Goal: Transaction & Acquisition: Book appointment/travel/reservation

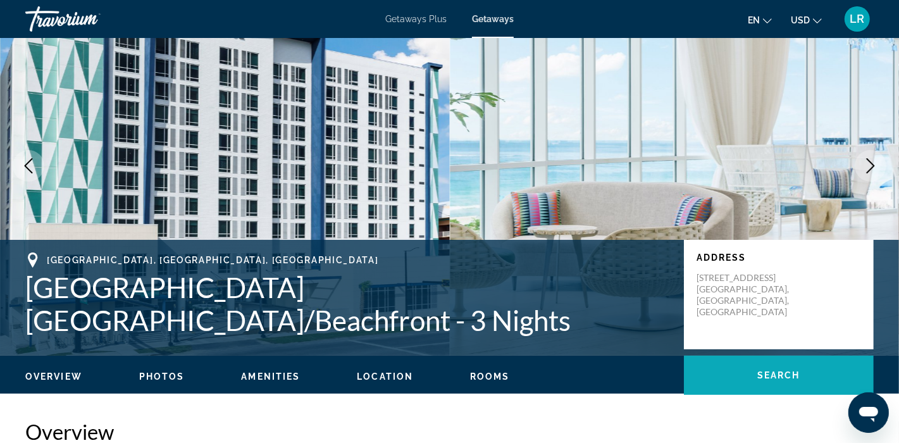
click at [789, 374] on span "Search" at bounding box center [778, 375] width 43 height 10
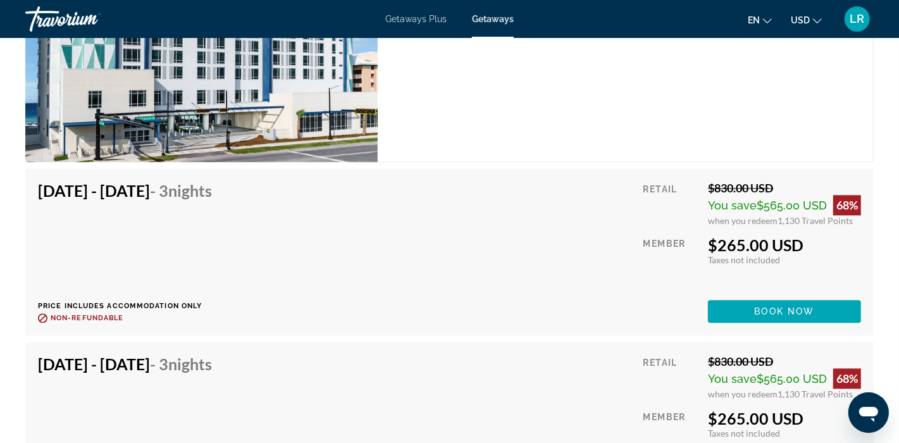
scroll to position [1964, 0]
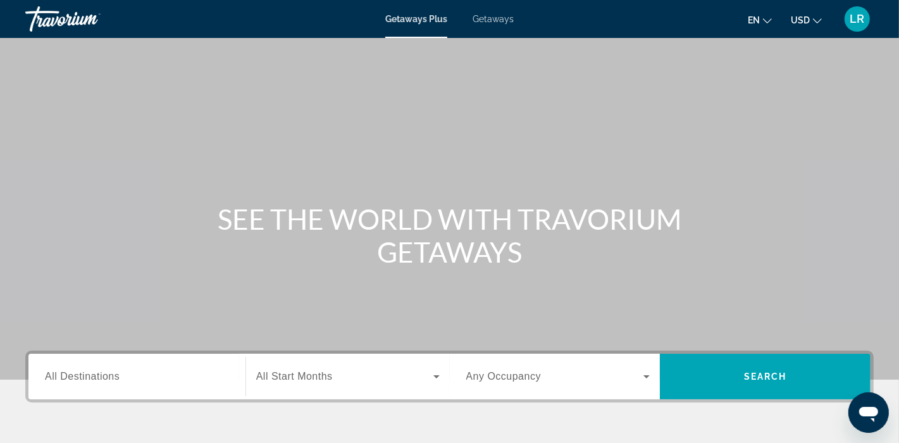
click at [94, 379] on span "All Destinations" at bounding box center [82, 376] width 75 height 11
click at [94, 379] on input "Destination All Destinations" at bounding box center [137, 376] width 184 height 15
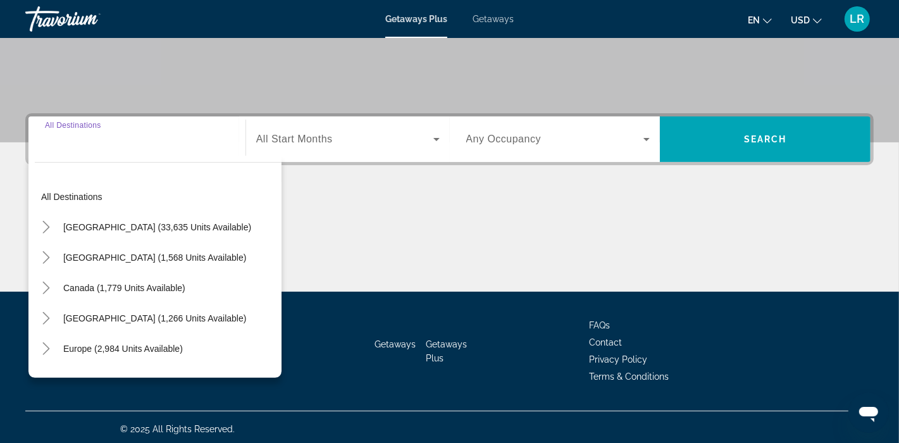
scroll to position [240, 0]
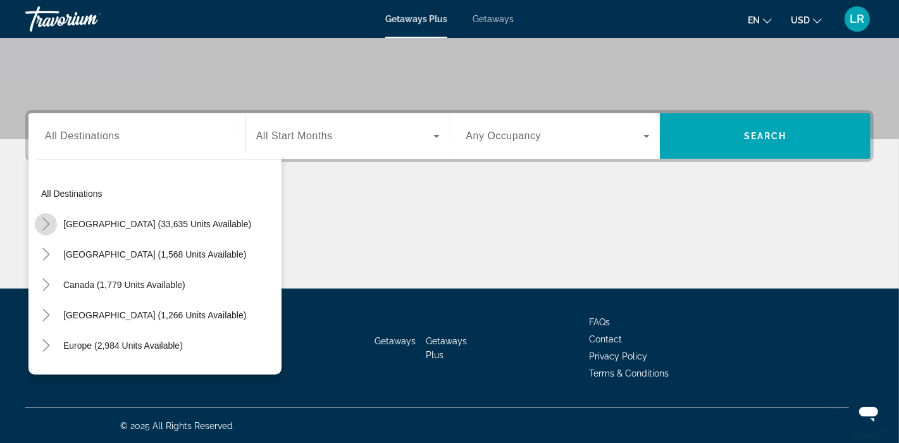
click at [49, 225] on icon "Toggle United States (33,635 units available)" at bounding box center [46, 224] width 13 height 13
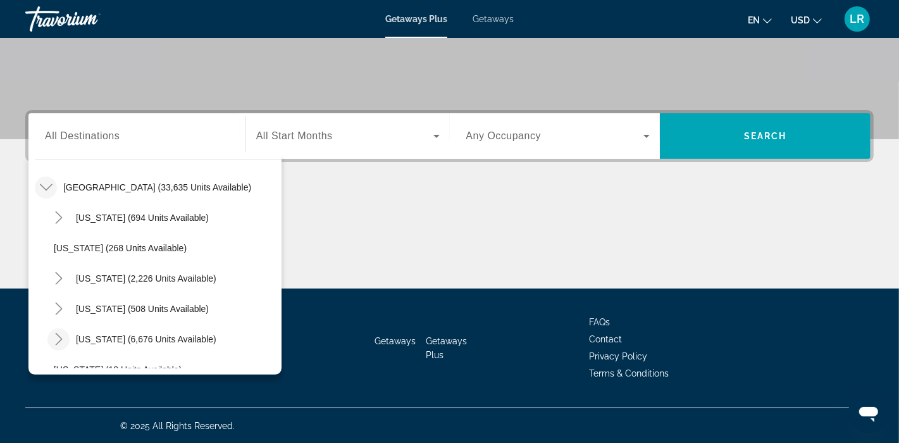
click at [63, 338] on icon "Toggle Florida (6,676 units available)" at bounding box center [58, 339] width 13 height 13
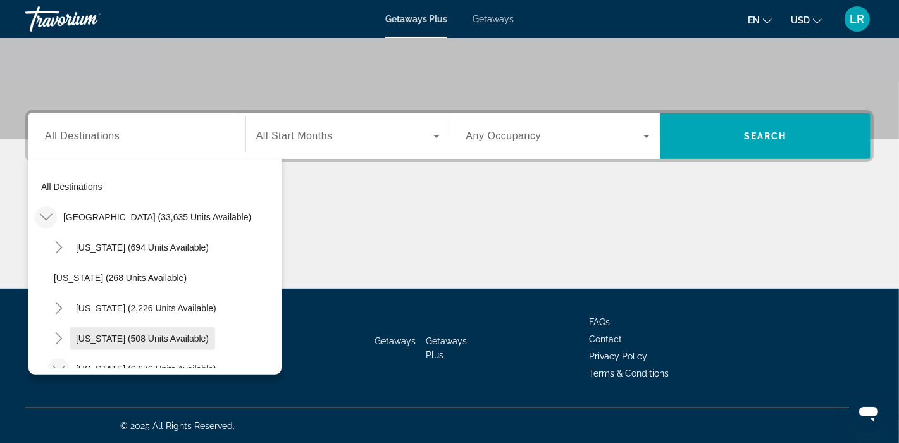
scroll to position [221, 0]
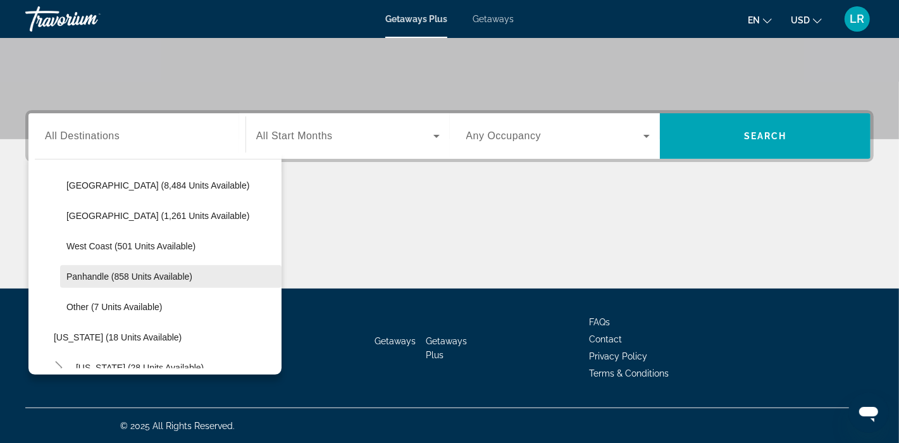
click at [96, 283] on span "Search widget" at bounding box center [170, 276] width 221 height 30
type input "**********"
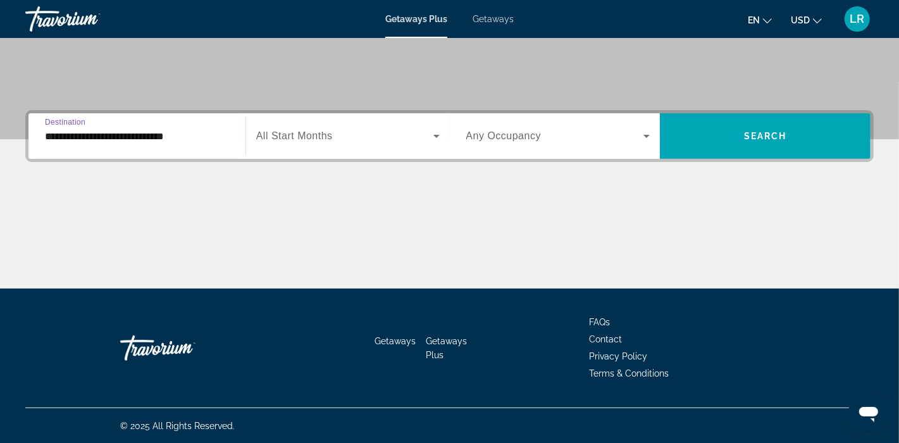
click at [302, 143] on div "Search widget" at bounding box center [347, 135] width 183 height 35
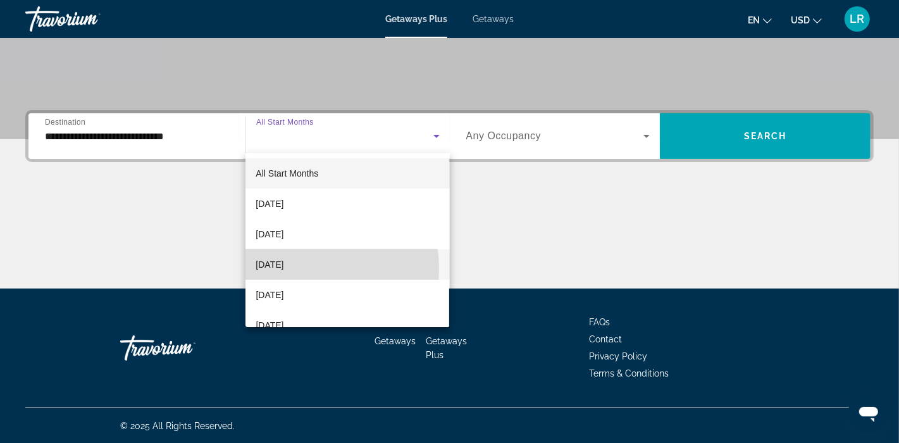
click at [283, 269] on span "November 2025" at bounding box center [270, 264] width 28 height 15
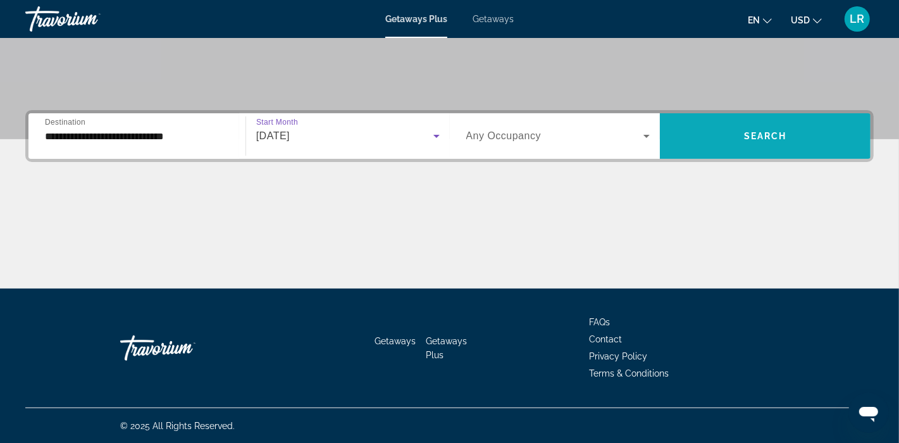
click at [727, 142] on span "Search widget" at bounding box center [765, 136] width 211 height 30
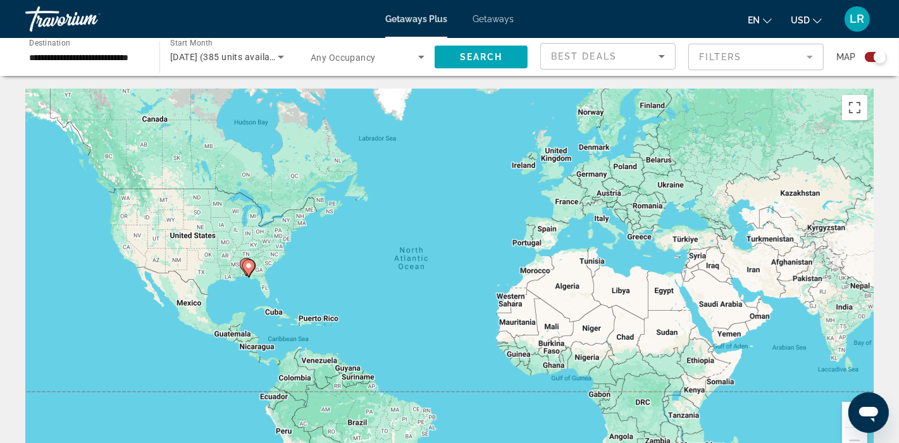
click at [871, 58] on div "Search widget" at bounding box center [876, 57] width 22 height 10
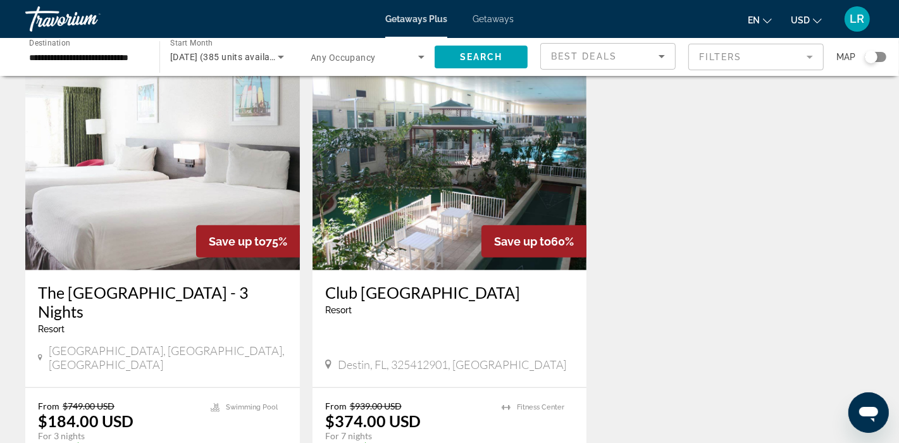
scroll to position [780, 0]
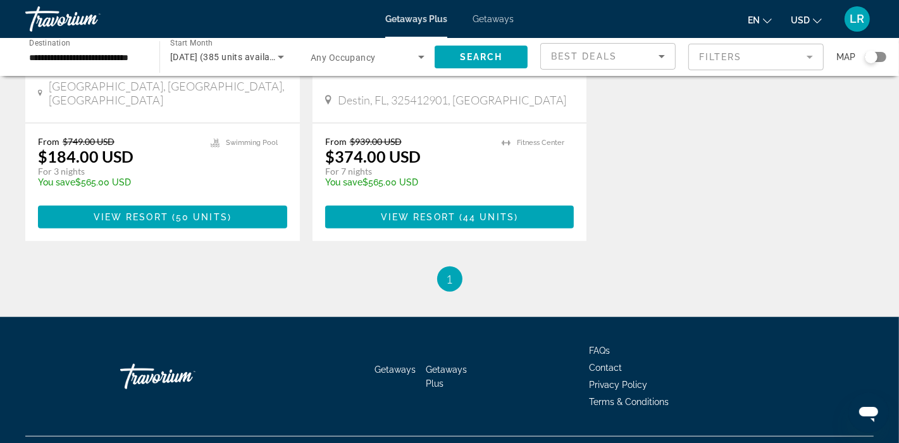
click at [502, 21] on span "Getaways" at bounding box center [492, 19] width 41 height 10
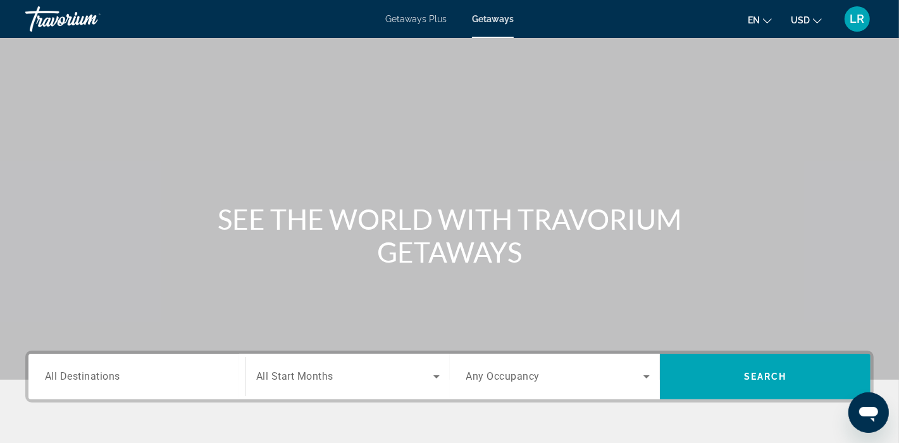
click at [108, 385] on div "Search widget" at bounding box center [137, 377] width 184 height 36
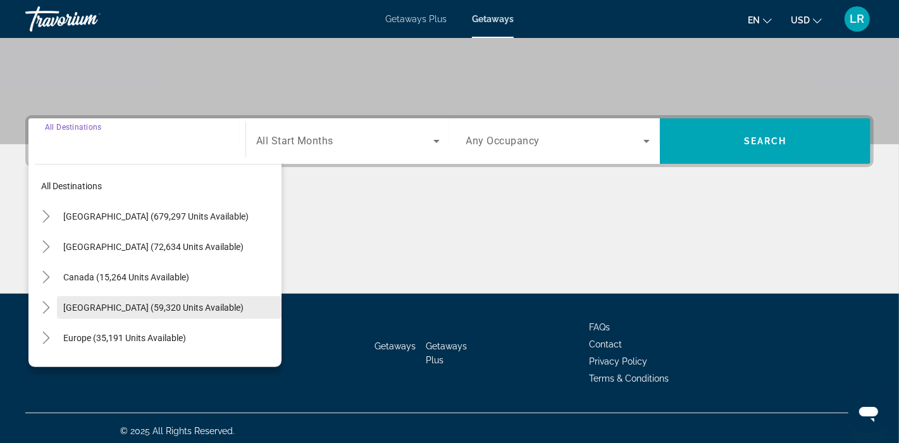
scroll to position [240, 0]
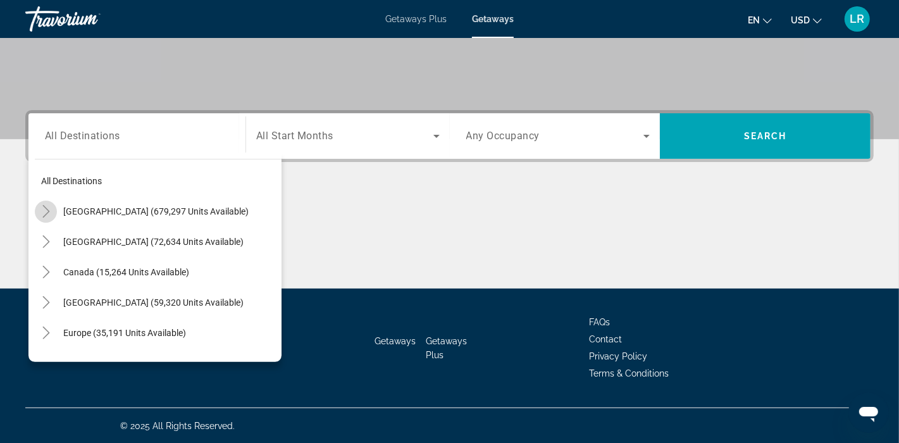
click at [51, 211] on icon "Toggle United States (679,297 units available)" at bounding box center [46, 211] width 13 height 13
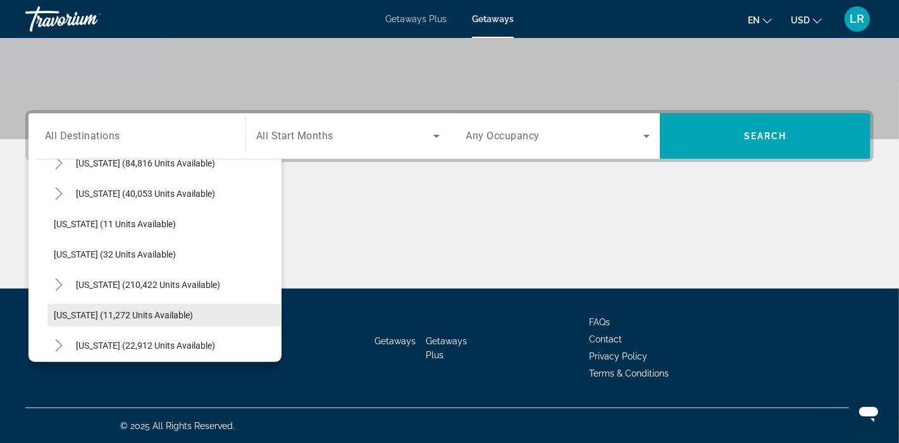
scroll to position [170, 0]
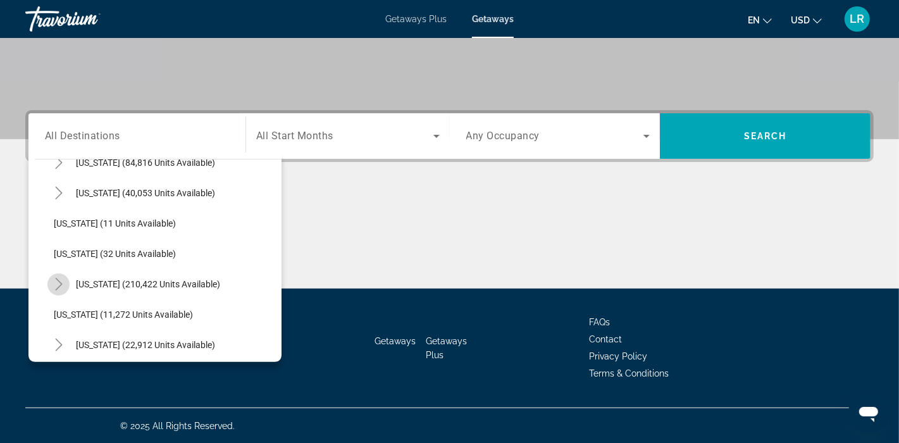
click at [61, 286] on icon "Toggle Florida (210,422 units available)" at bounding box center [58, 284] width 13 height 13
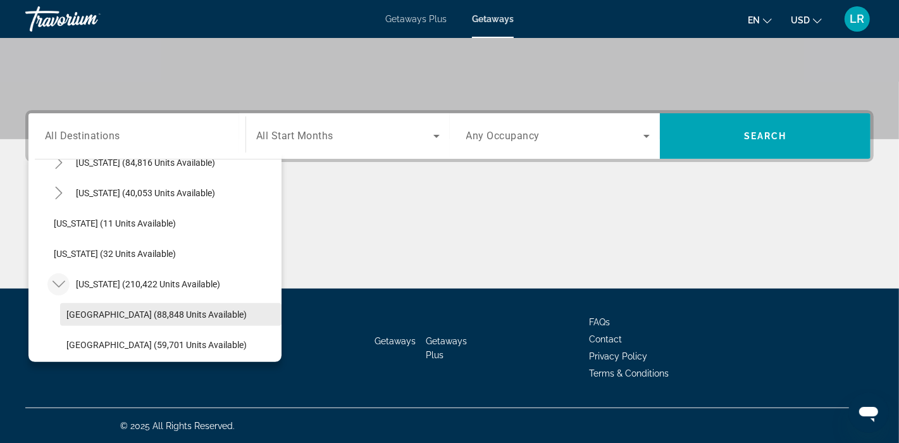
scroll to position [285, 0]
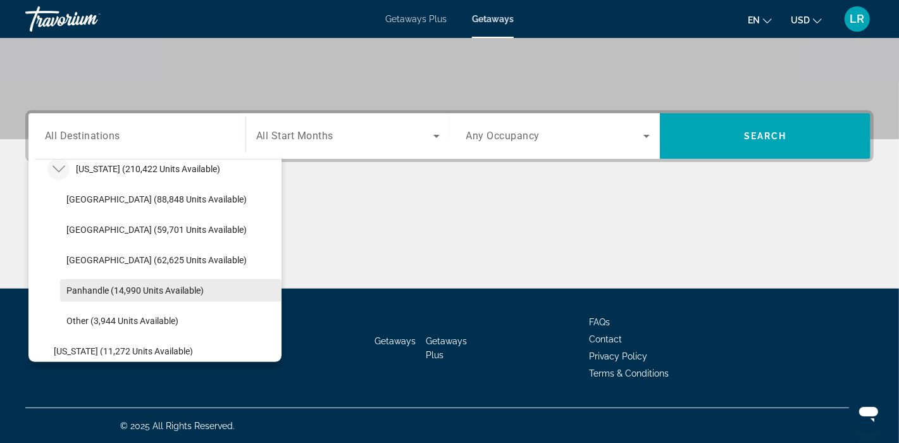
click at [97, 297] on span "Search widget" at bounding box center [170, 290] width 221 height 30
type input "**********"
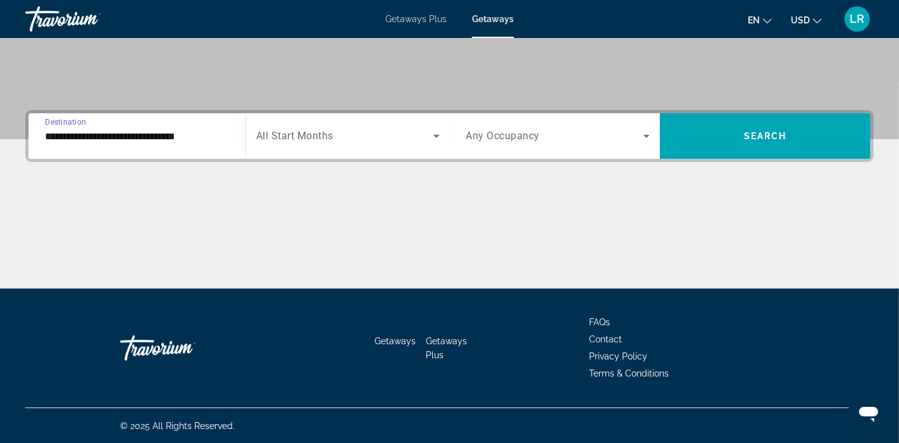
click at [304, 130] on span "All Start Months" at bounding box center [294, 136] width 77 height 12
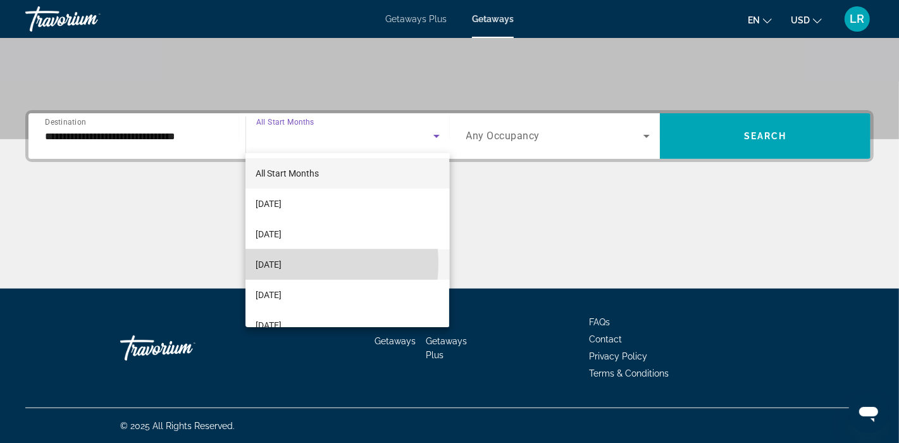
click at [281, 263] on span "November 2025" at bounding box center [269, 264] width 26 height 15
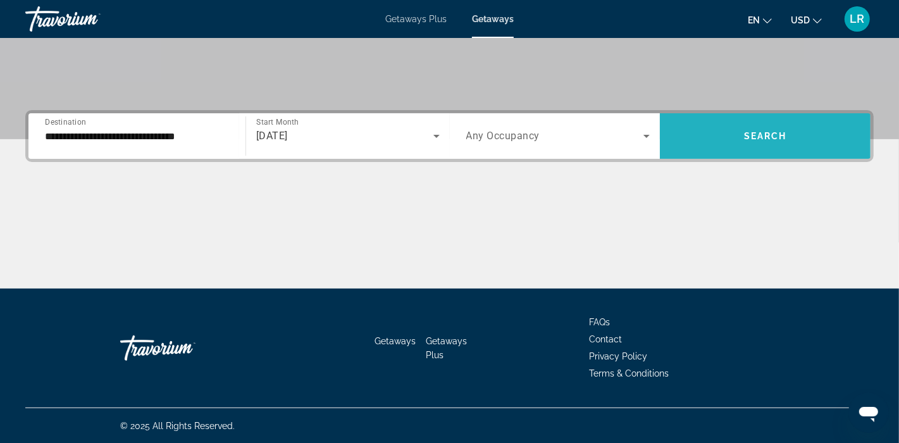
click at [755, 142] on span "Search widget" at bounding box center [765, 136] width 211 height 30
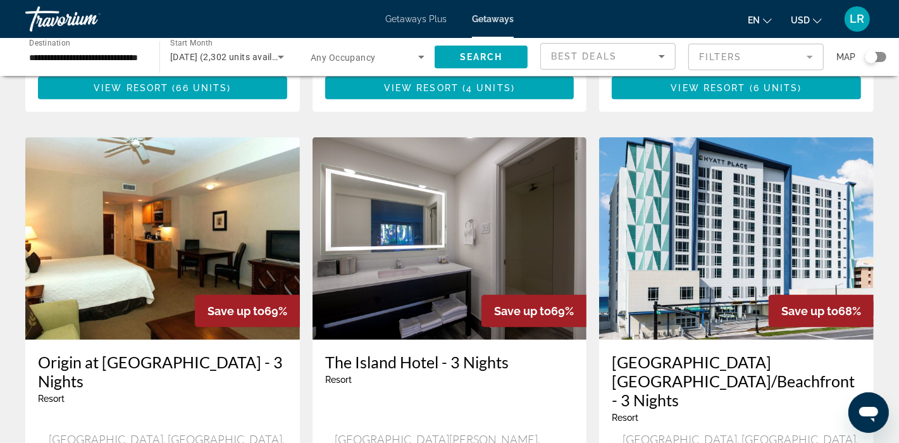
scroll to position [484, 0]
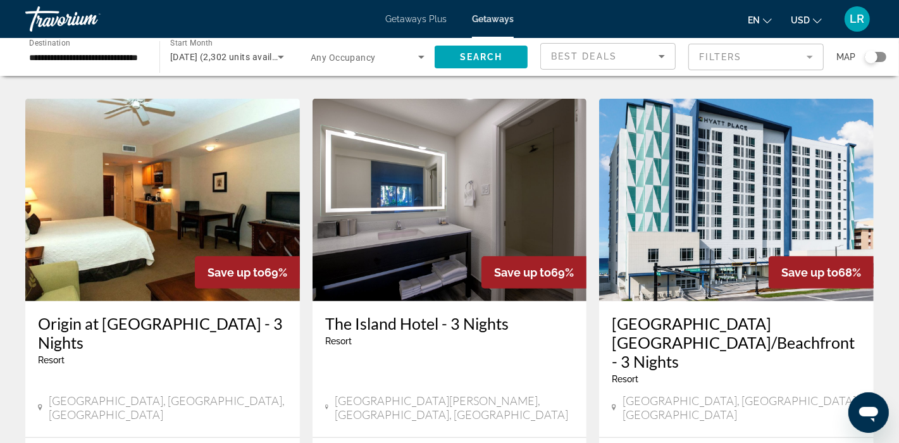
click at [742, 193] on img "Main content" at bounding box center [736, 200] width 274 height 202
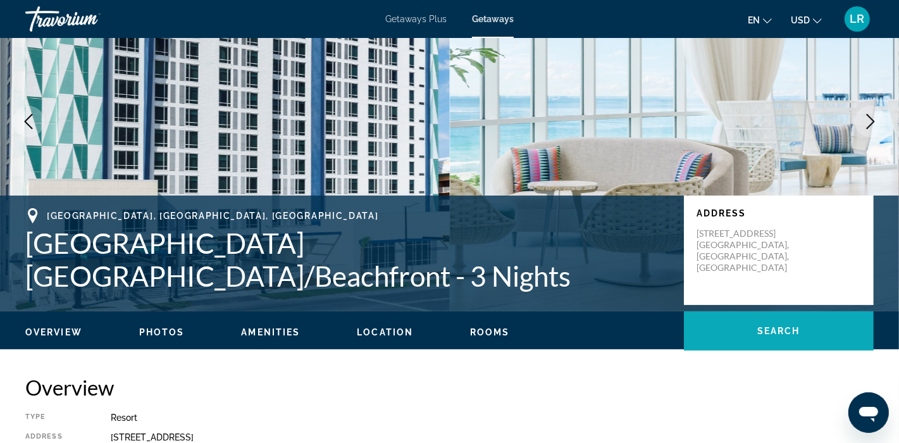
scroll to position [175, 0]
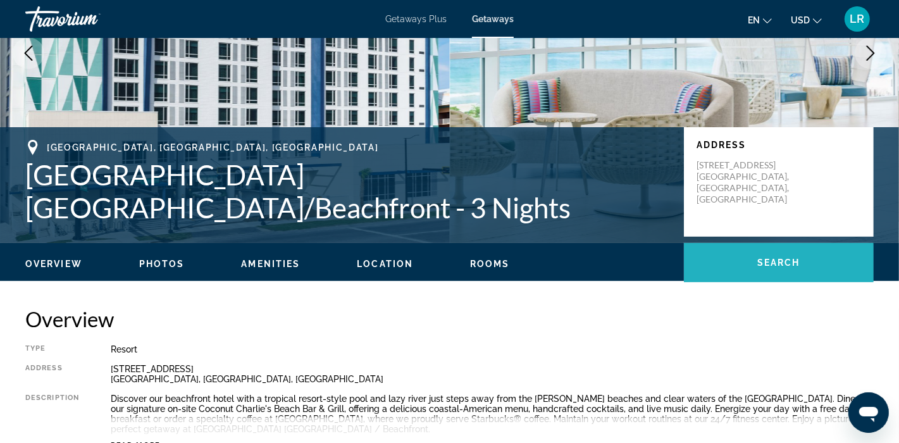
click at [742, 267] on span "Main content" at bounding box center [779, 262] width 190 height 30
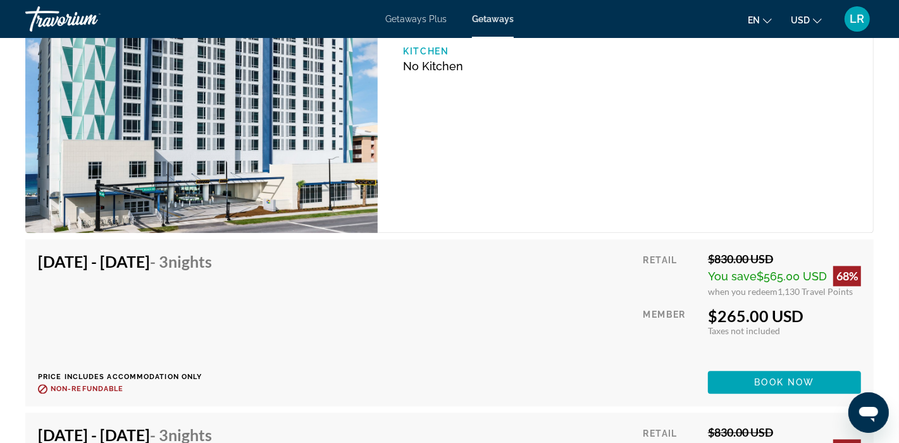
scroll to position [2112, 0]
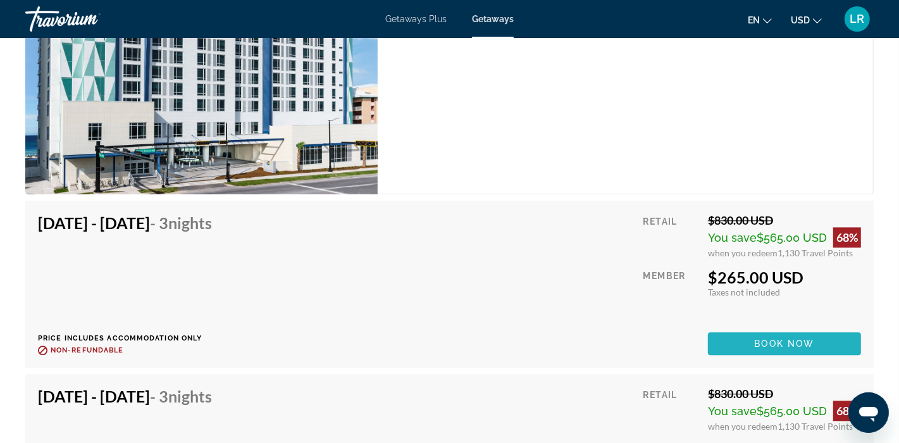
click at [765, 343] on span "Book now" at bounding box center [785, 343] width 60 height 10
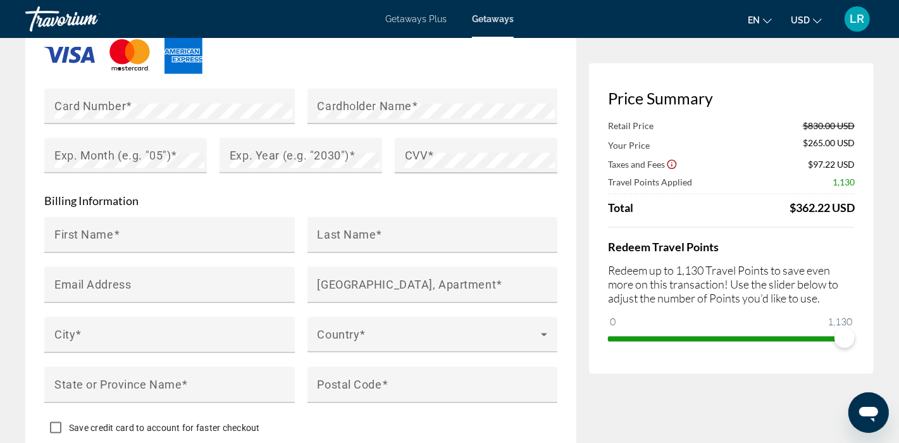
scroll to position [1165, 0]
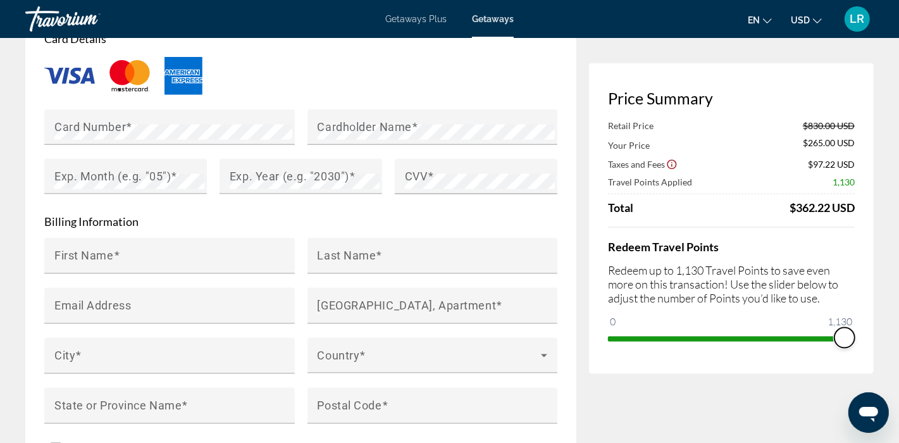
drag, startPoint x: 839, startPoint y: 335, endPoint x: 877, endPoint y: 338, distance: 38.8
click at [877, 338] on div "Resort Booking Price Summary Retail Price $830.00 USD Your Price $265.00 USD Ta…" at bounding box center [449, 91] width 899 height 2437
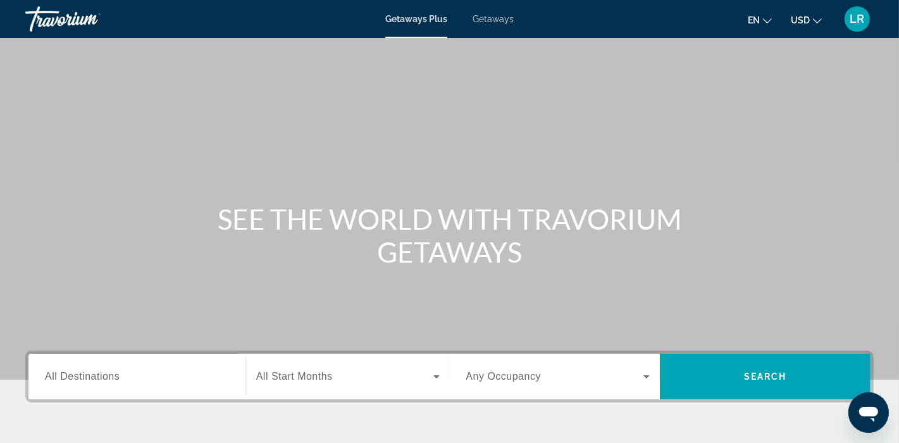
click at [867, 23] on div "LR" at bounding box center [856, 18] width 25 height 25
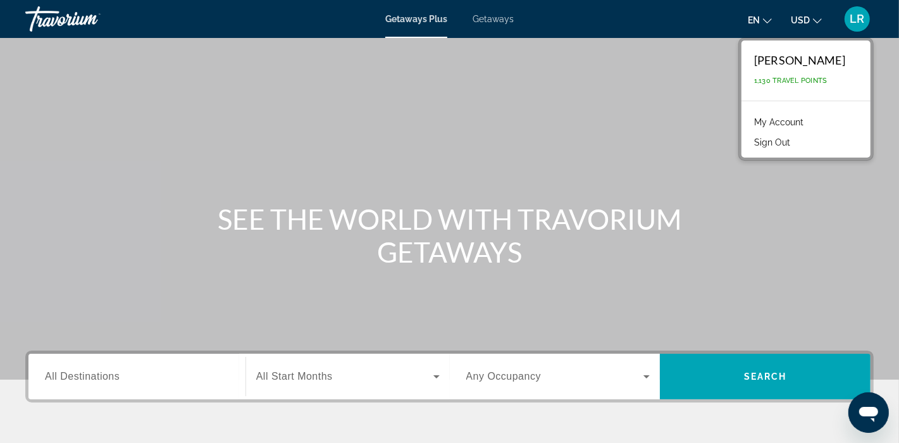
click at [778, 120] on link "My Account" at bounding box center [779, 122] width 62 height 16
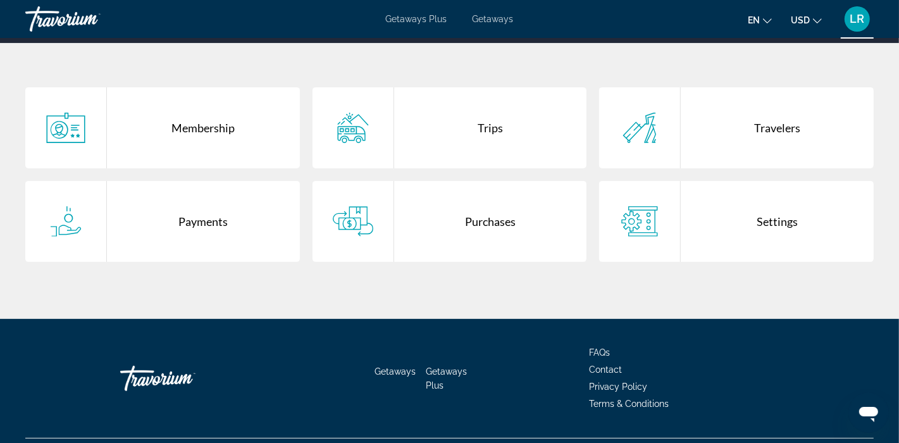
scroll to position [269, 0]
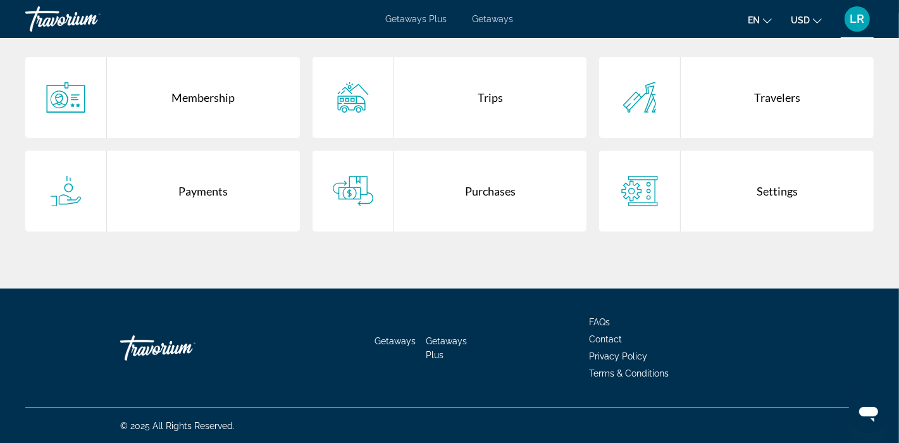
click at [475, 175] on div "Purchases" at bounding box center [490, 191] width 193 height 81
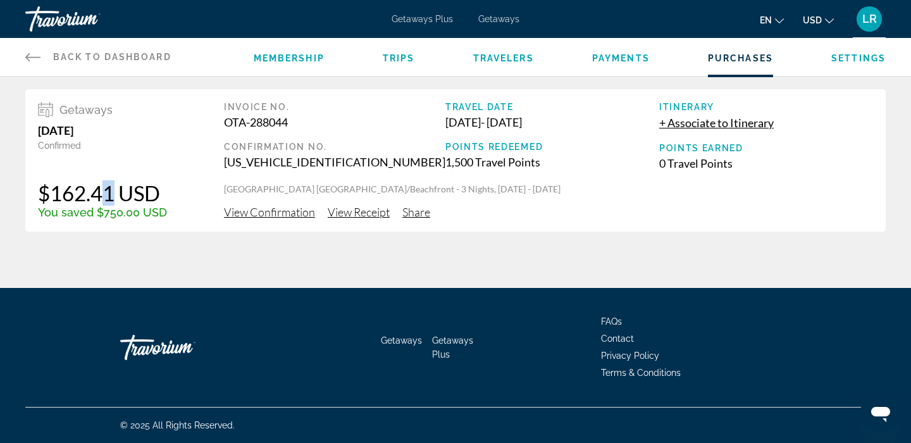
drag, startPoint x: 96, startPoint y: 188, endPoint x: 102, endPoint y: 123, distance: 66.1
click at [98, 182] on div "$162.41 USD" at bounding box center [102, 192] width 129 height 25
click at [102, 123] on div "August 31, 2025" at bounding box center [102, 130] width 129 height 14
click at [273, 209] on span "View Confirmation" at bounding box center [269, 212] width 91 height 14
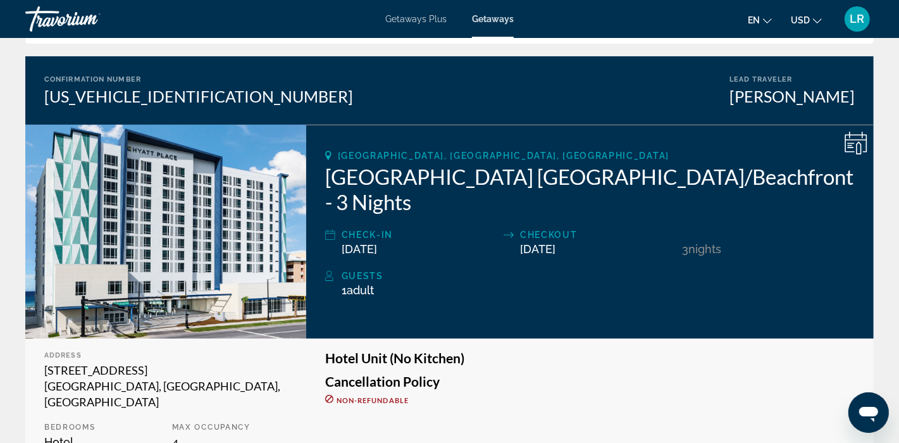
scroll to position [100, 0]
